Goal: Find specific page/section: Find specific page/section

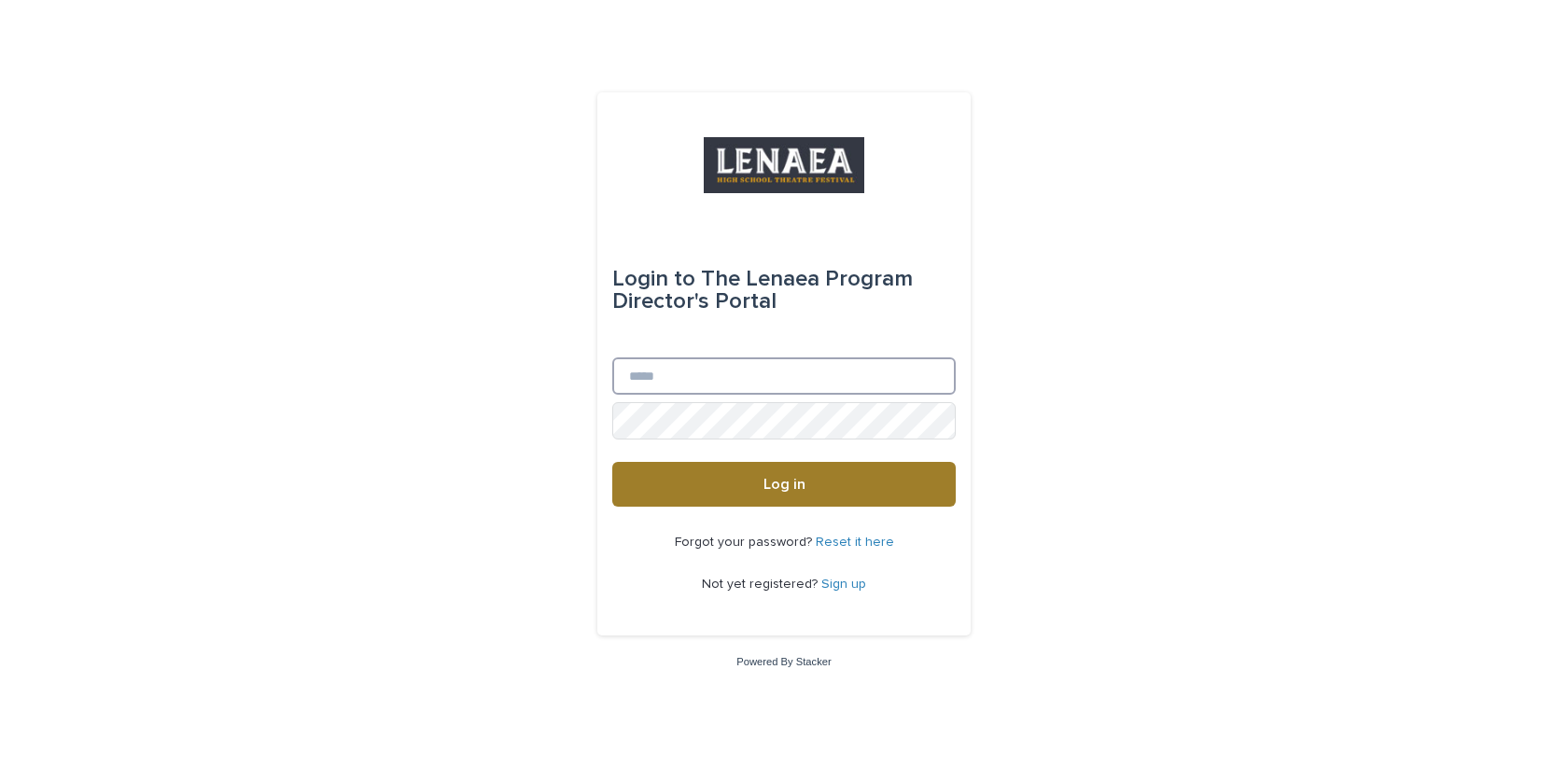
type input "**********"
click at [778, 474] on button "Log in" at bounding box center [784, 484] width 344 height 45
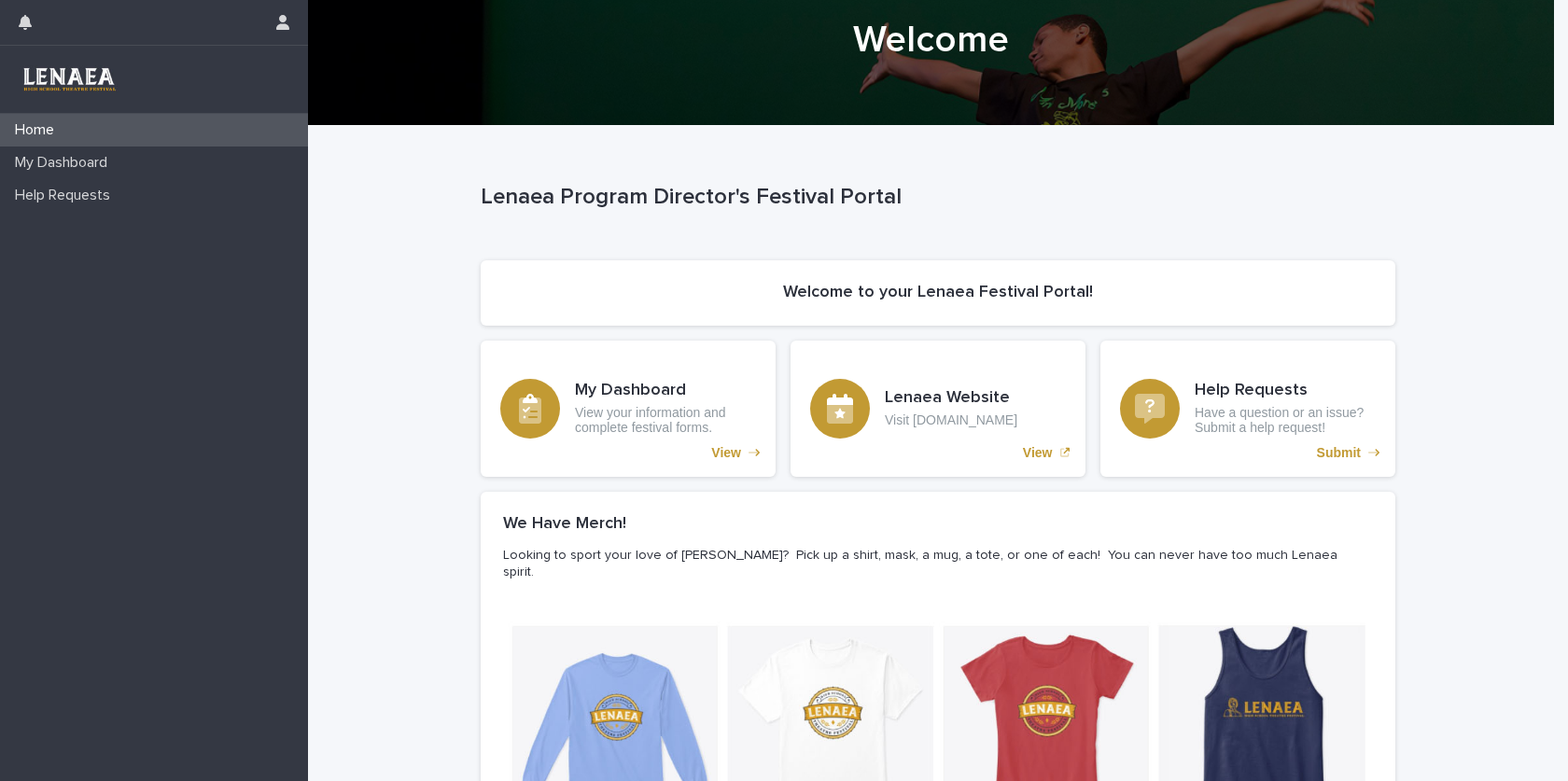
scroll to position [94, 0]
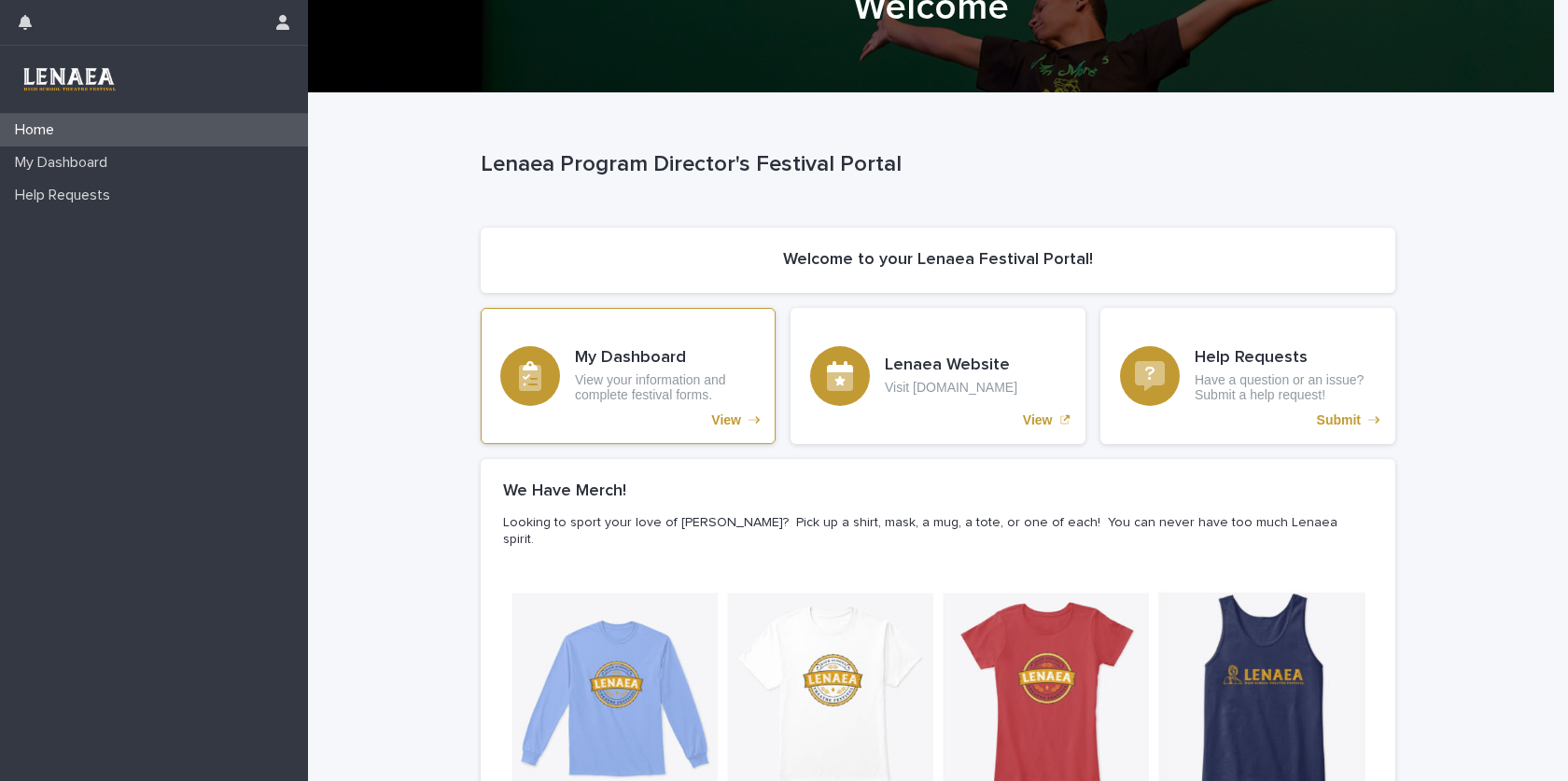
click at [626, 348] on h3 "My Dashboard" at bounding box center [665, 358] width 181 height 21
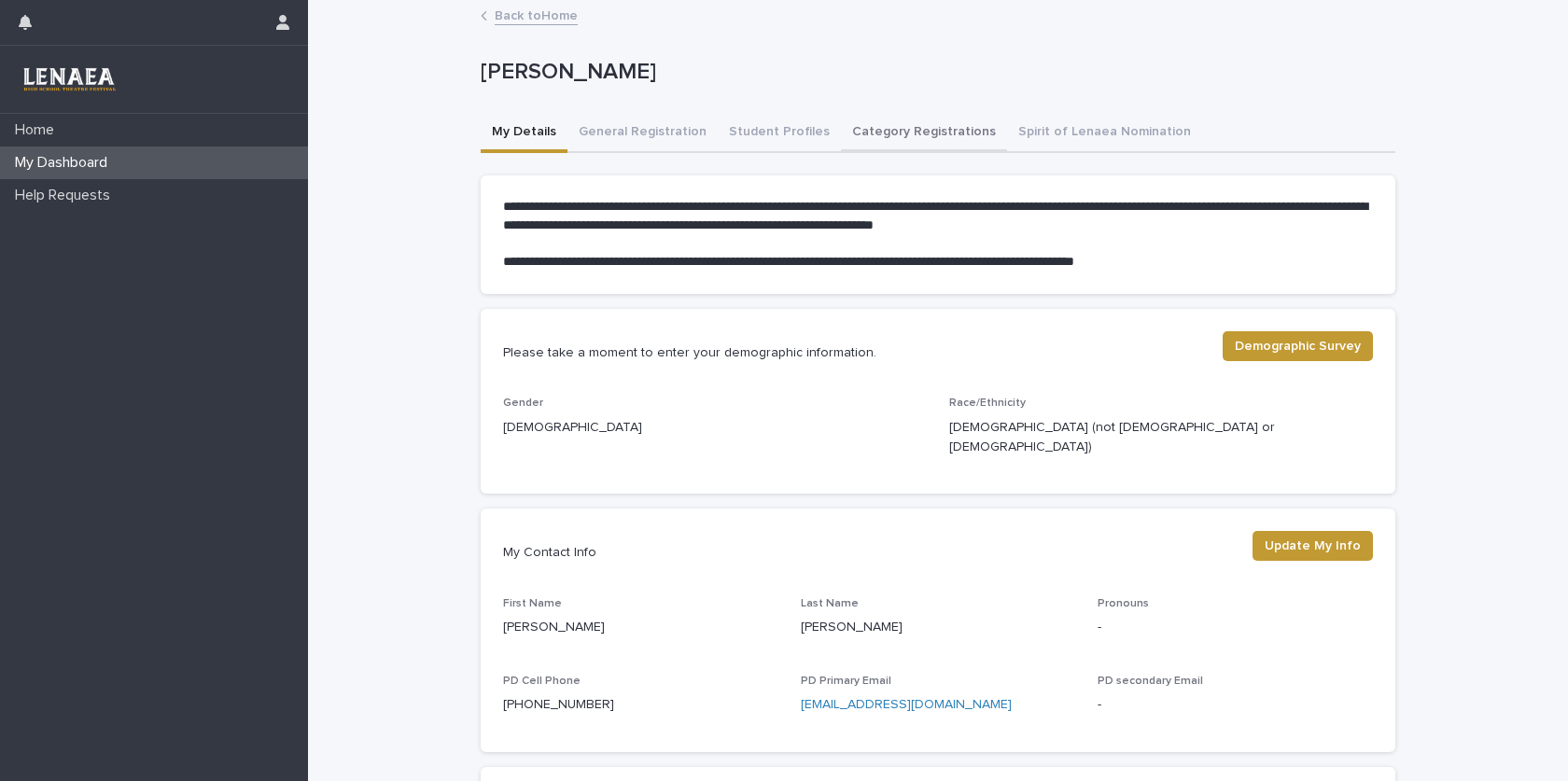
click at [911, 125] on button "Category Registrations" at bounding box center [923, 132] width 166 height 39
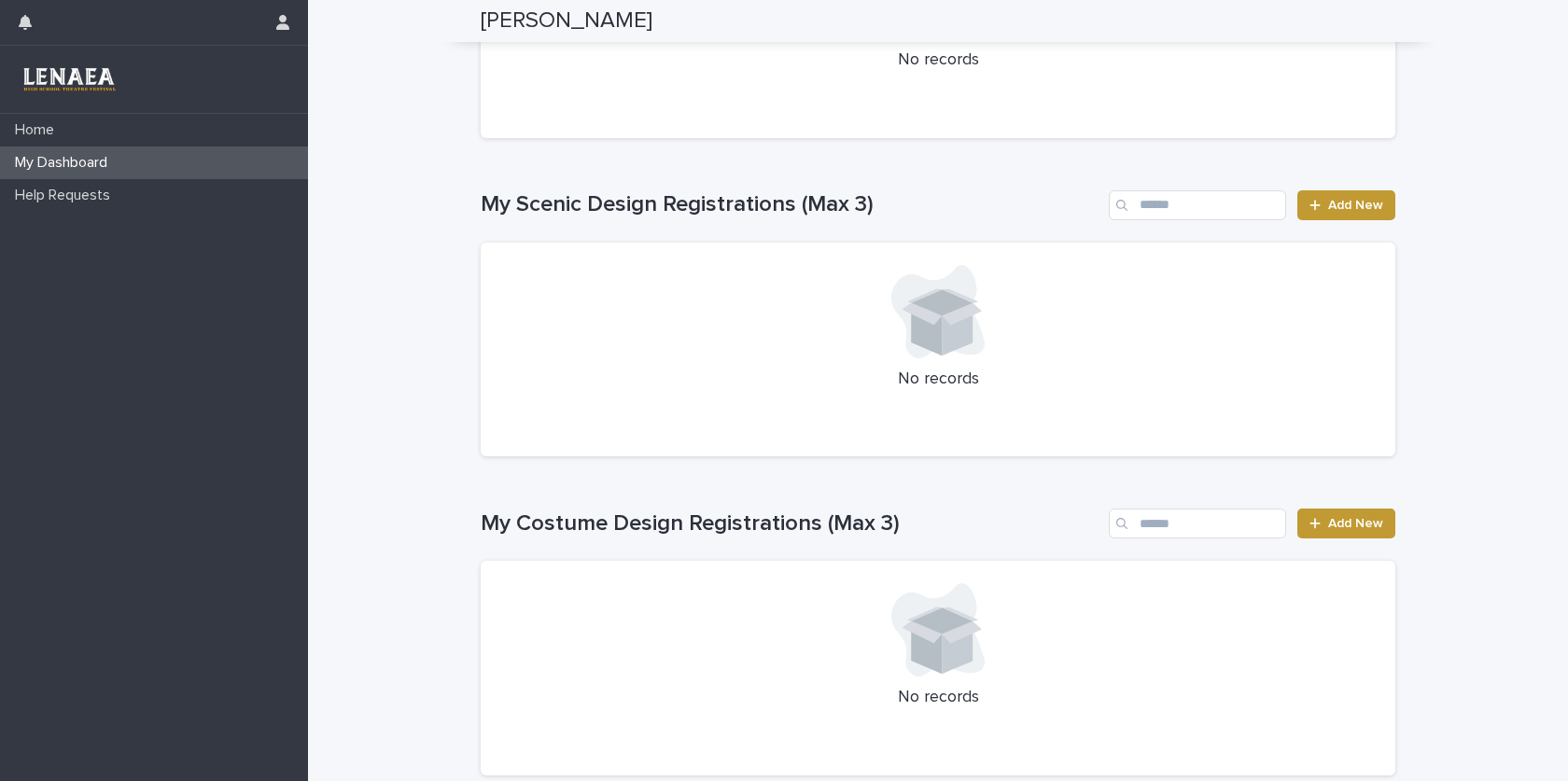
scroll to position [1027, 0]
